Goal: Information Seeking & Learning: Learn about a topic

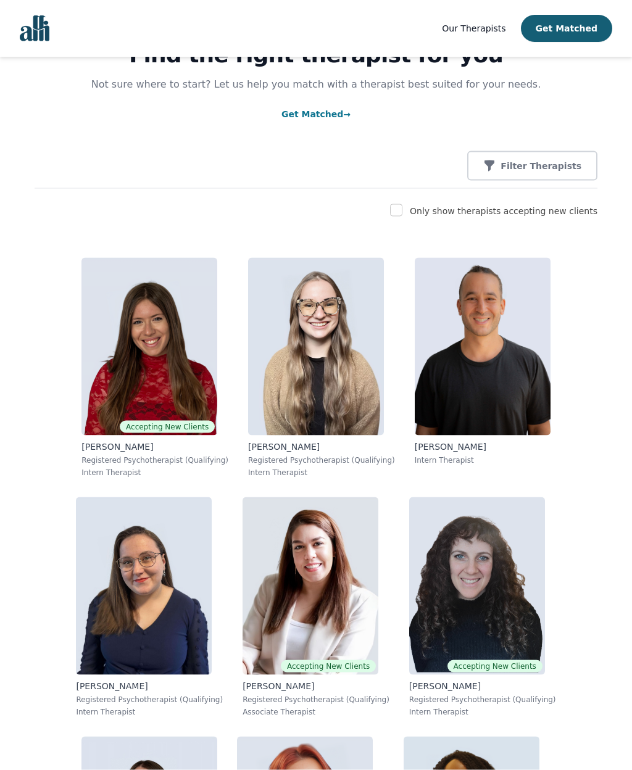
scroll to position [74, 0]
click at [536, 165] on p "Filter Therapists" at bounding box center [540, 165] width 81 height 12
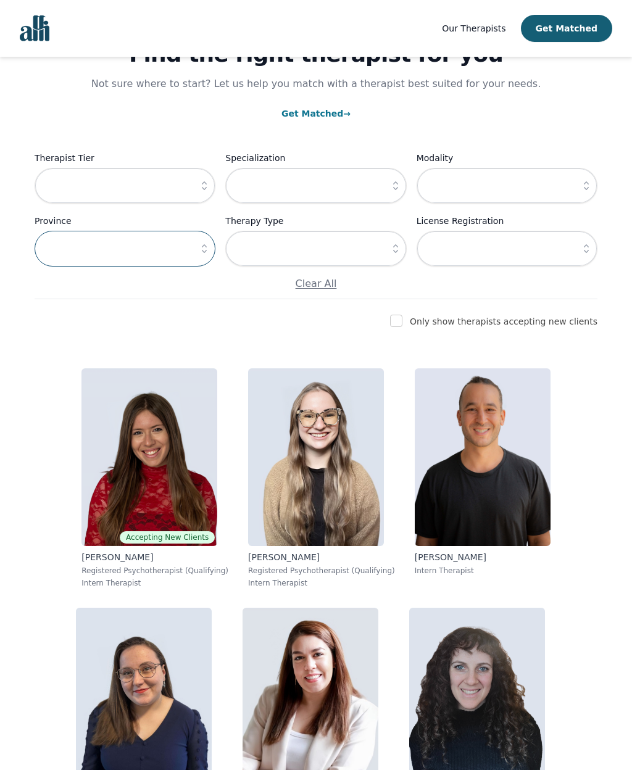
click at [77, 244] on input "text" at bounding box center [125, 249] width 181 height 36
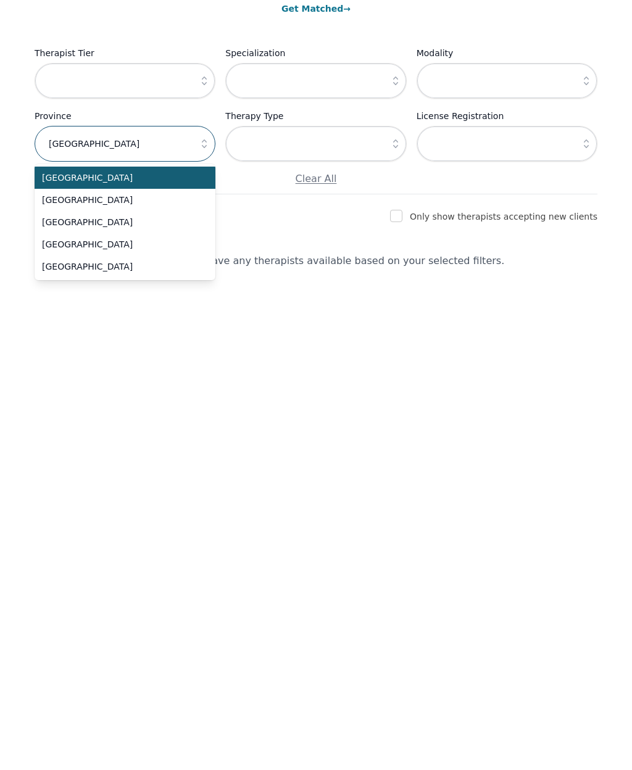
type input "[GEOGRAPHIC_DATA]"
click at [70, 417] on span "[GEOGRAPHIC_DATA]" at bounding box center [117, 423] width 151 height 12
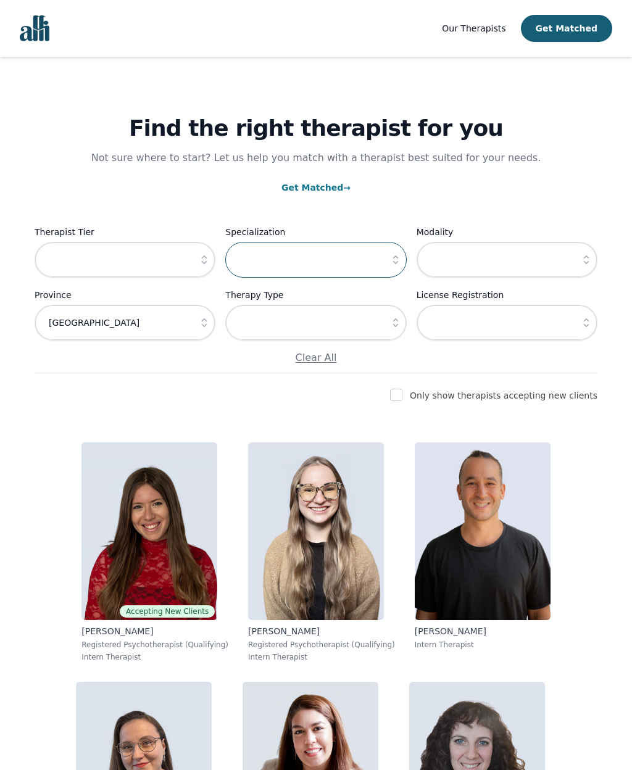
click at [378, 255] on input "text" at bounding box center [315, 260] width 181 height 36
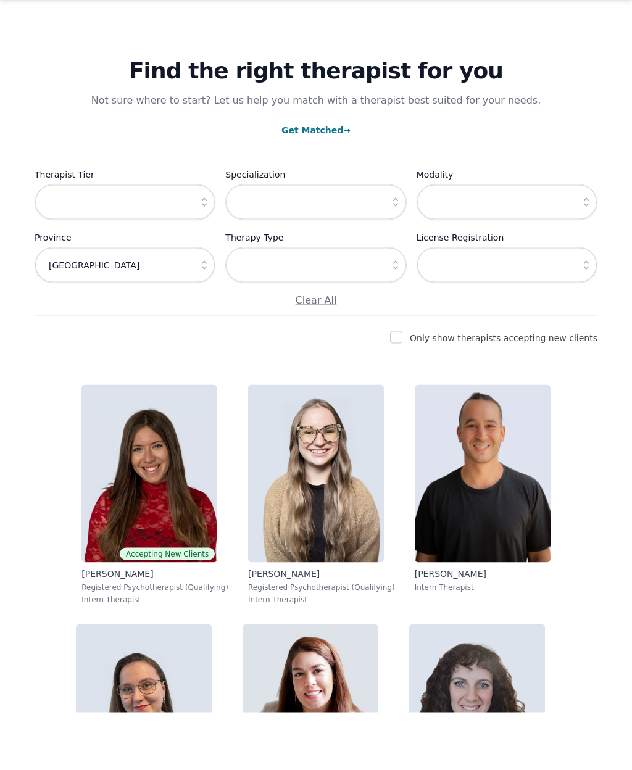
click at [389, 242] on button "button" at bounding box center [395, 260] width 22 height 36
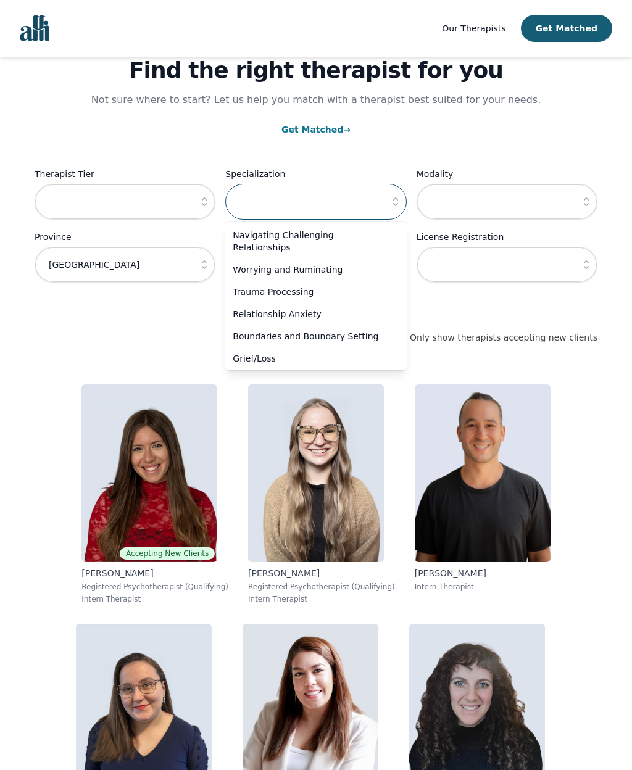
scroll to position [56, 0]
click at [293, 239] on span "Navigating Challenging Relationships" at bounding box center [308, 242] width 151 height 25
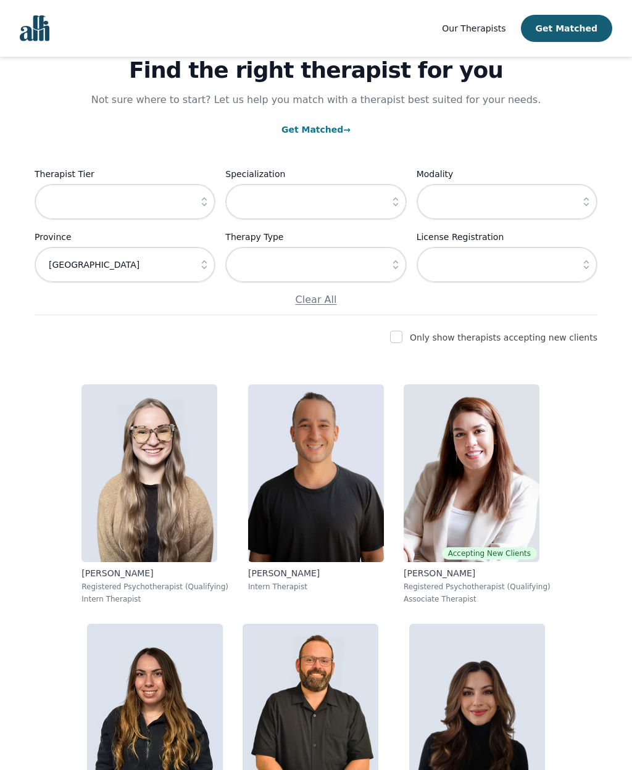
type input "Navigating Challenging Relationships"
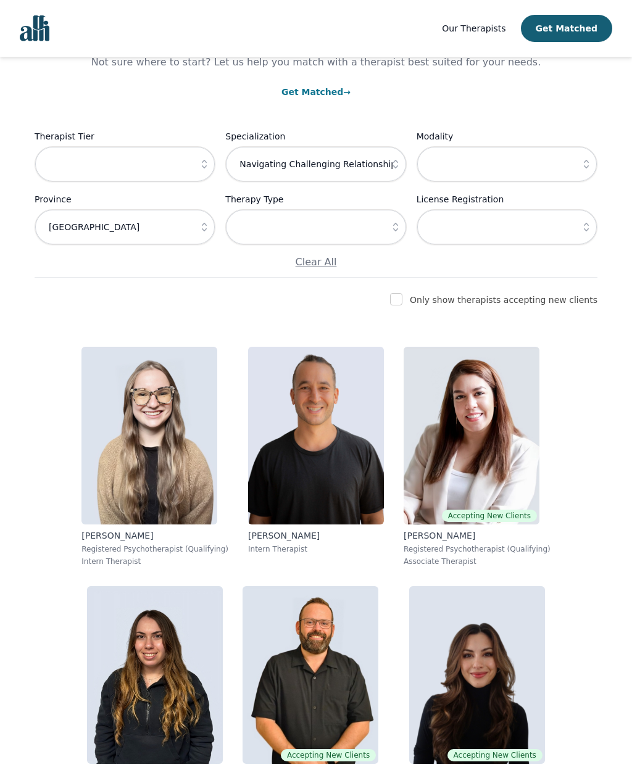
scroll to position [94, 0]
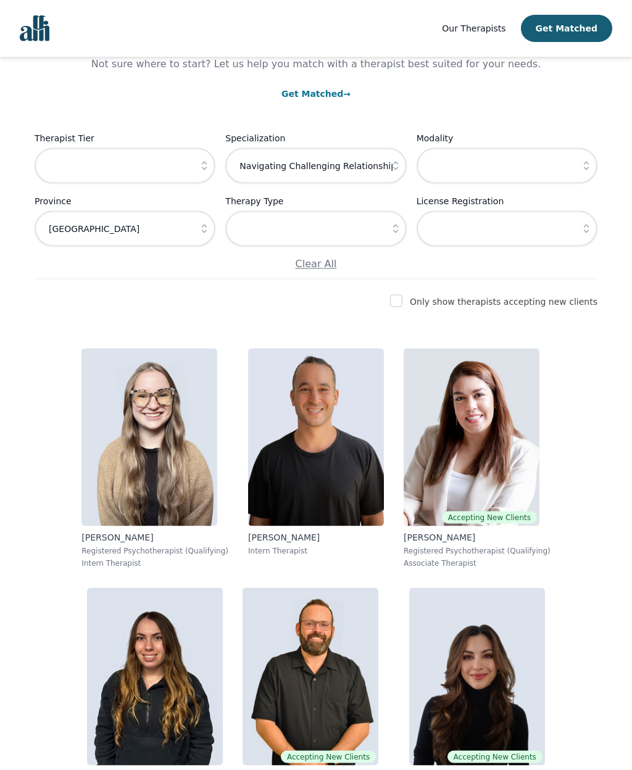
click at [402, 297] on input "checkbox" at bounding box center [396, 301] width 12 height 12
checkbox input "true"
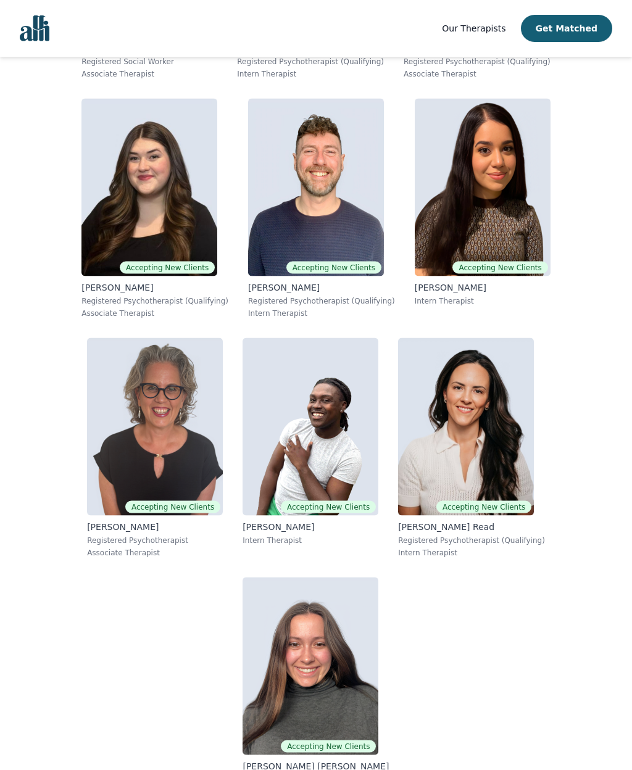
scroll to position [1343, 0]
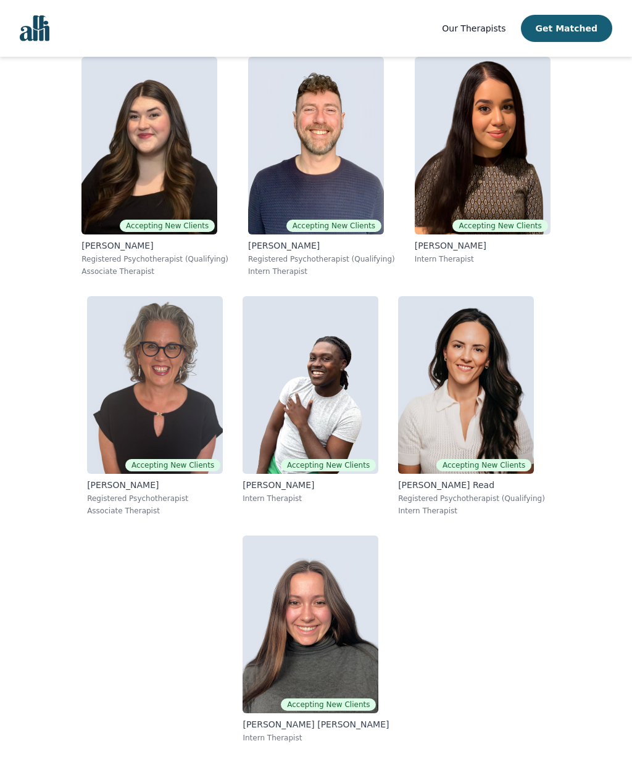
click at [139, 336] on img at bounding box center [155, 385] width 136 height 178
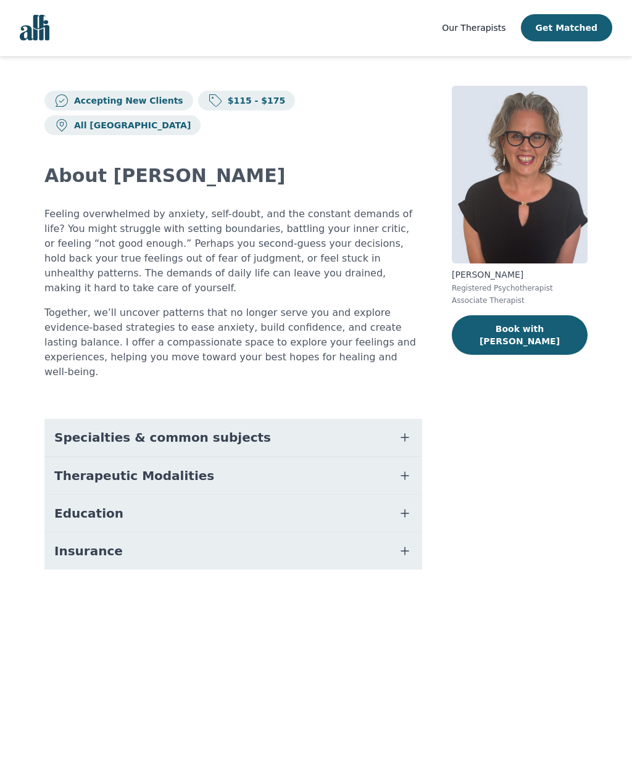
click at [122, 496] on button "Education" at bounding box center [233, 514] width 378 height 37
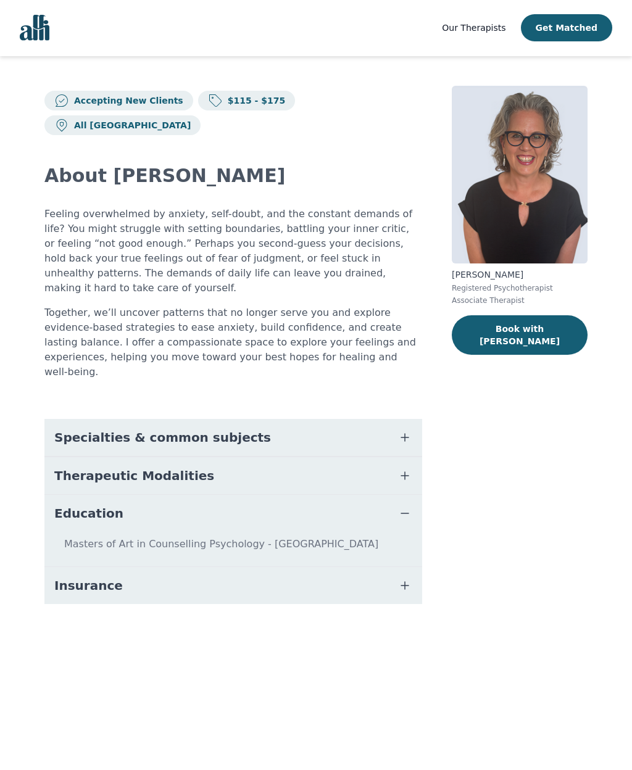
click at [402, 431] on icon "button" at bounding box center [404, 438] width 15 height 15
